Goal: Navigation & Orientation: Find specific page/section

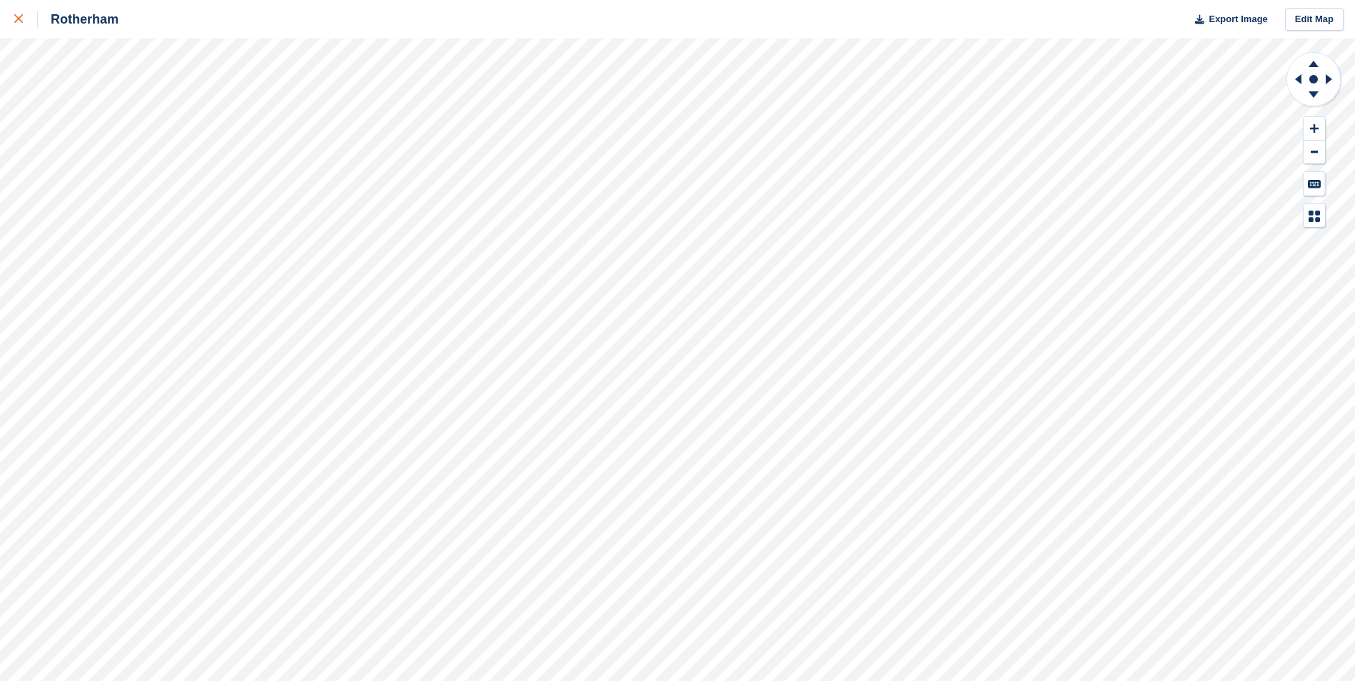
click at [17, 24] on div at bounding box center [26, 19] width 24 height 17
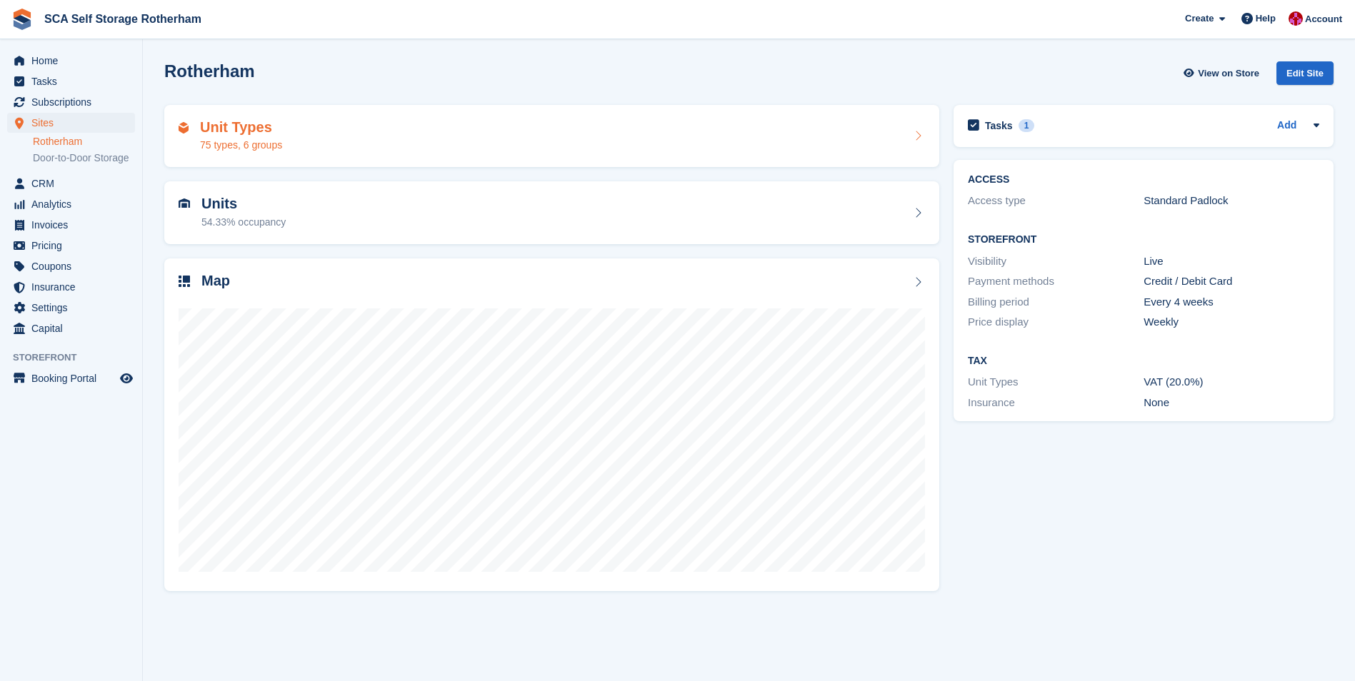
click at [321, 128] on div "Unit Types 75 types, 6 groups" at bounding box center [552, 136] width 746 height 34
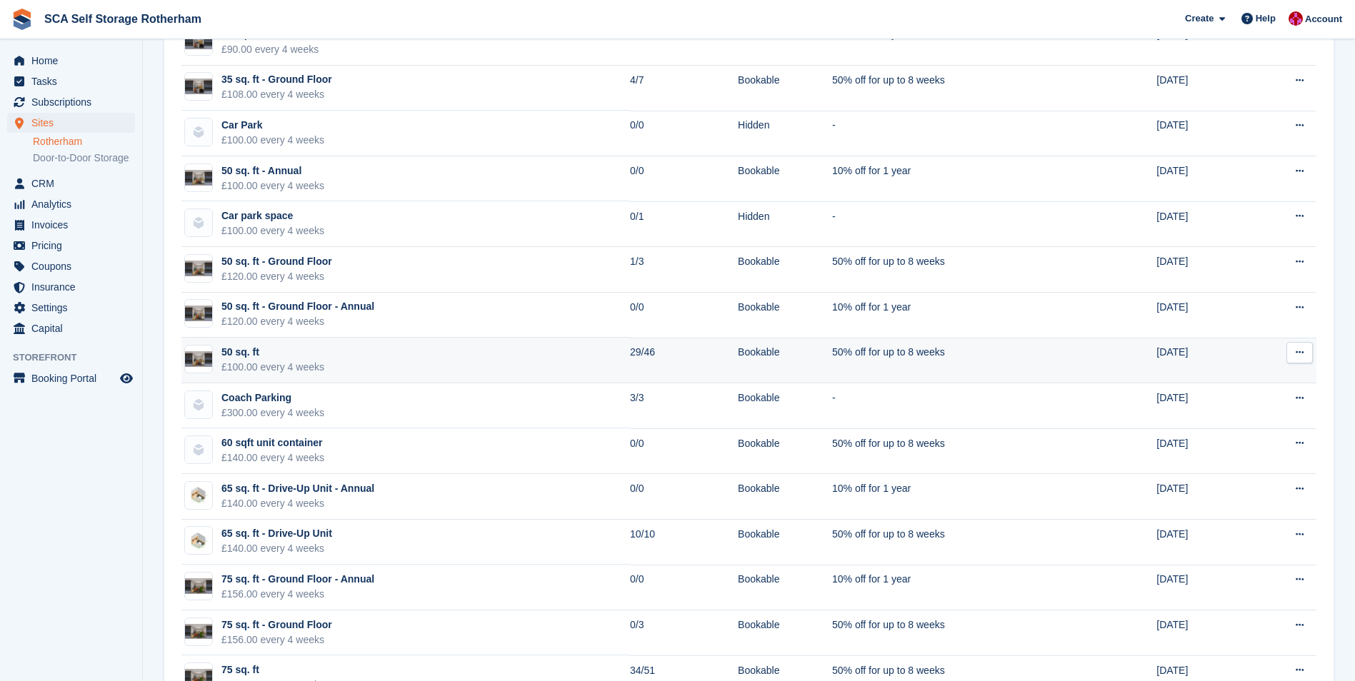
scroll to position [928, 0]
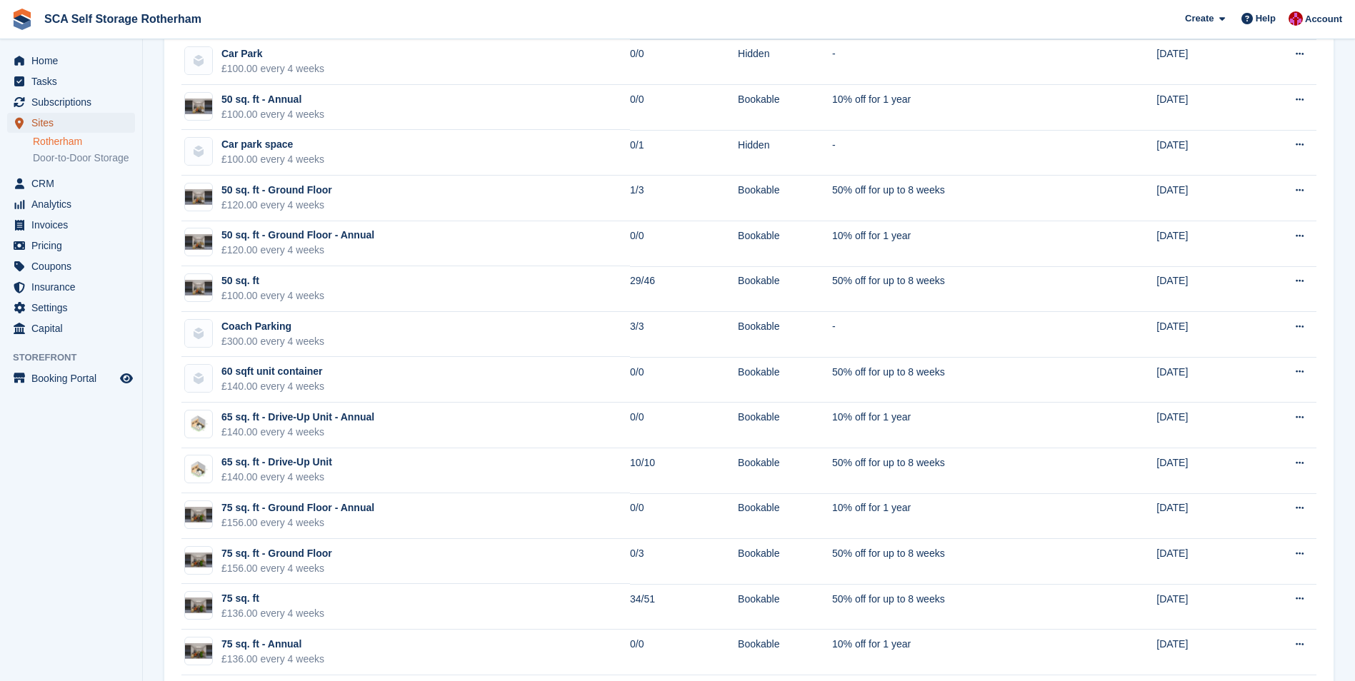
click at [82, 116] on span "Sites" at bounding box center [74, 123] width 86 height 20
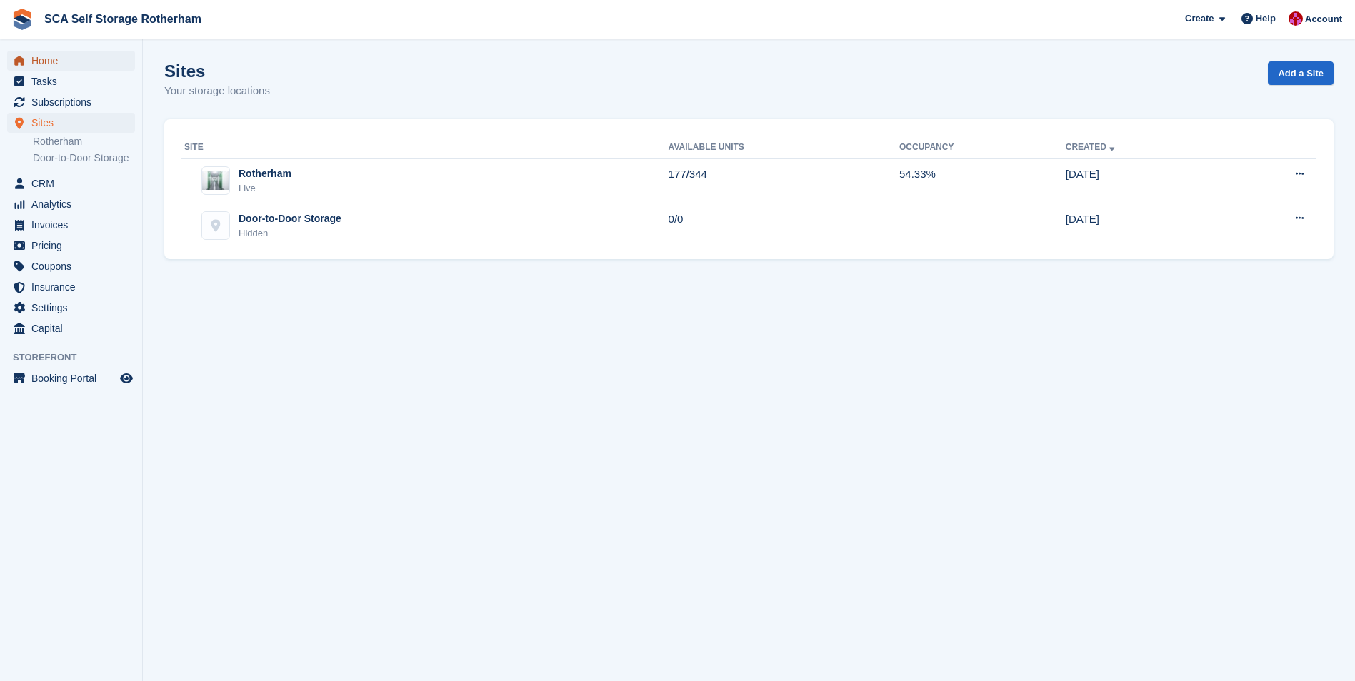
click at [66, 69] on span "Home" at bounding box center [74, 61] width 86 height 20
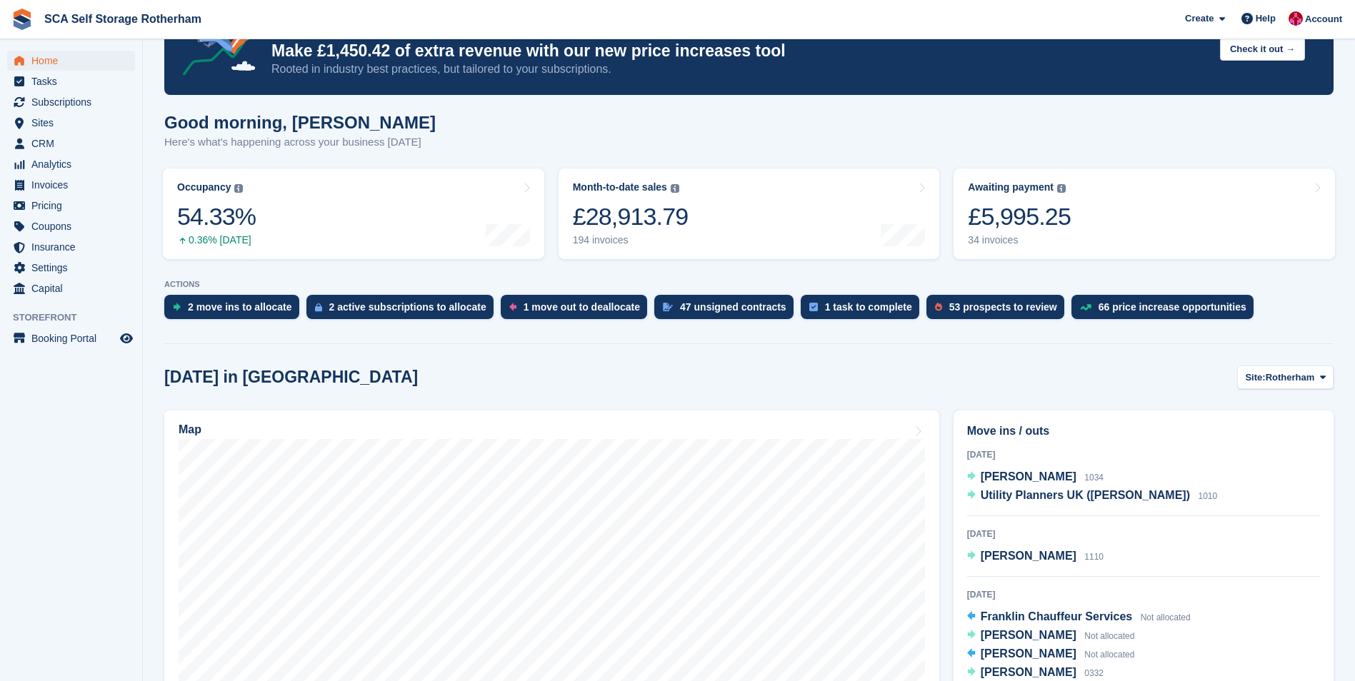
scroll to position [143, 0]
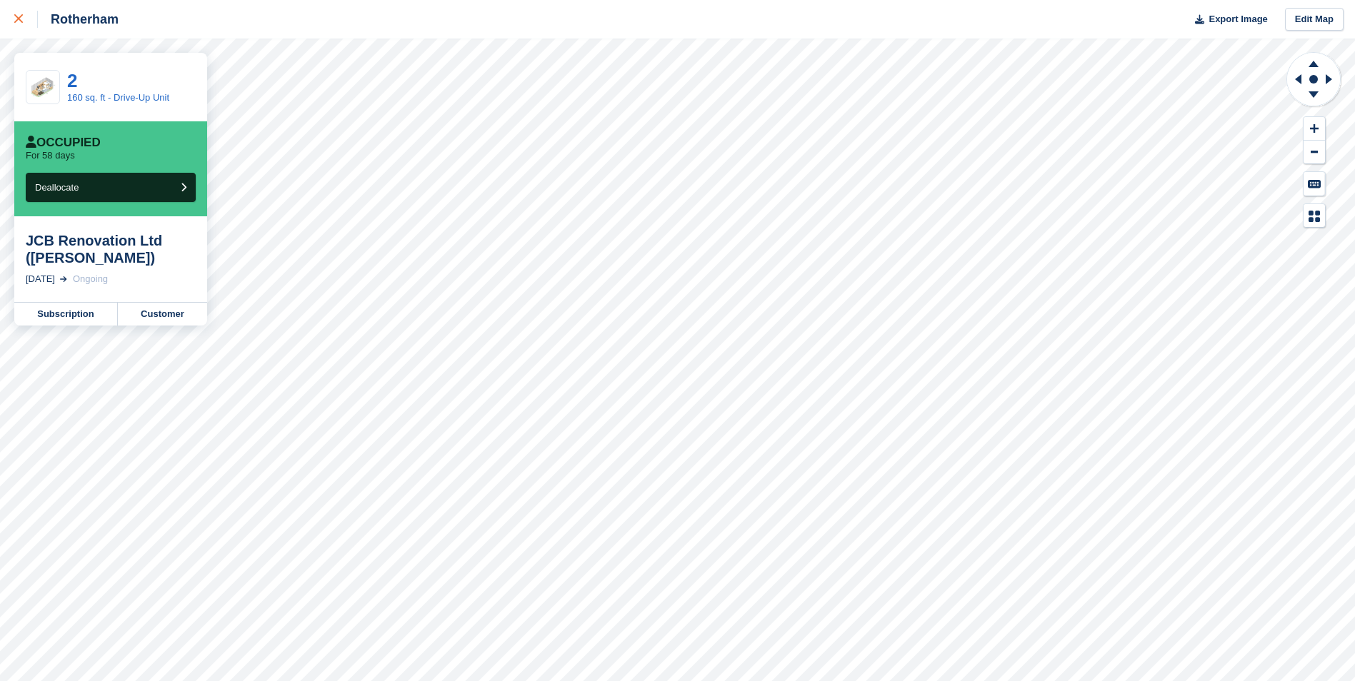
click at [26, 19] on div at bounding box center [26, 19] width 24 height 17
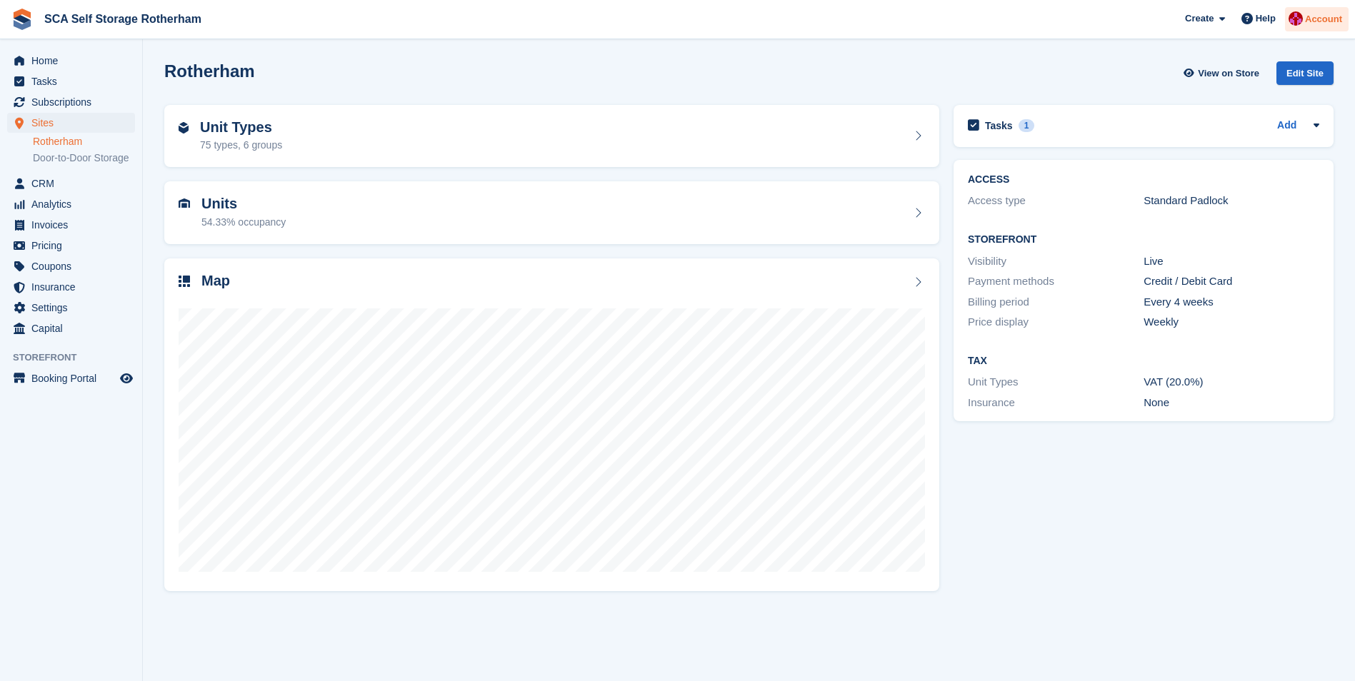
click at [1319, 14] on span "Account" at bounding box center [1323, 19] width 37 height 14
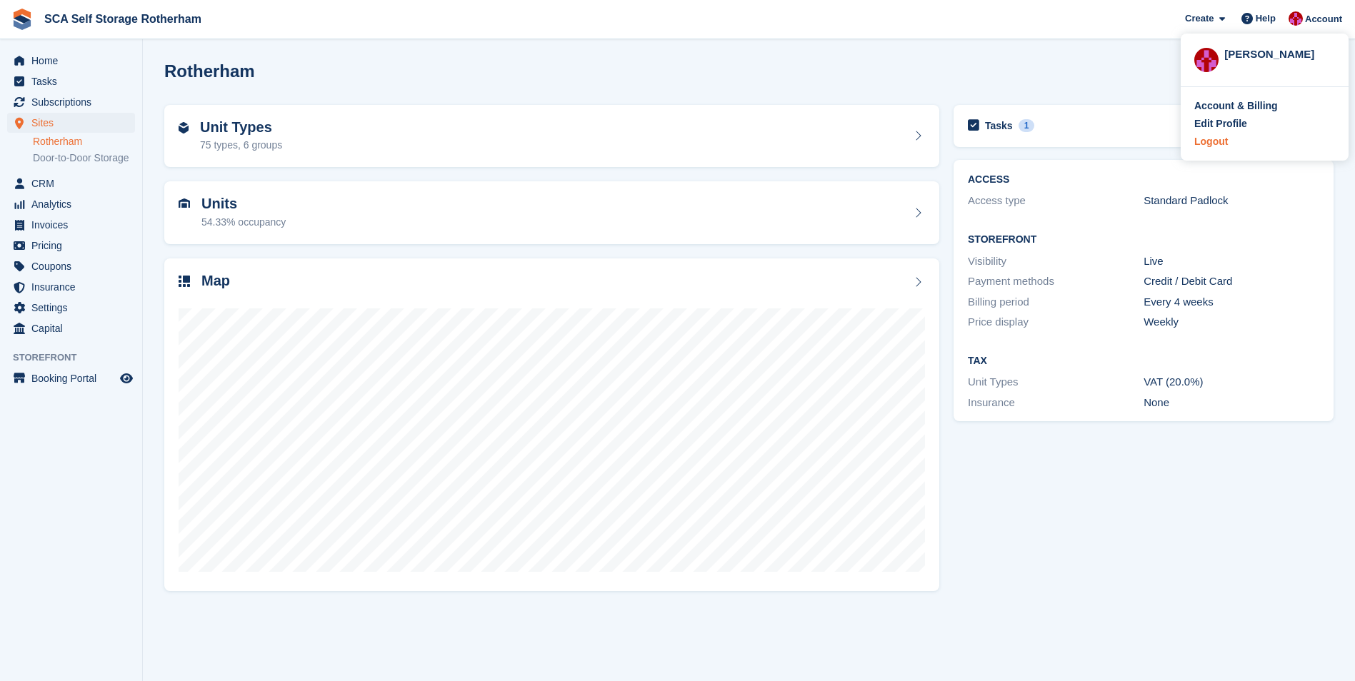
click at [1207, 139] on div "Logout" at bounding box center [1211, 141] width 34 height 15
